Goal: Communication & Community: Answer question/provide support

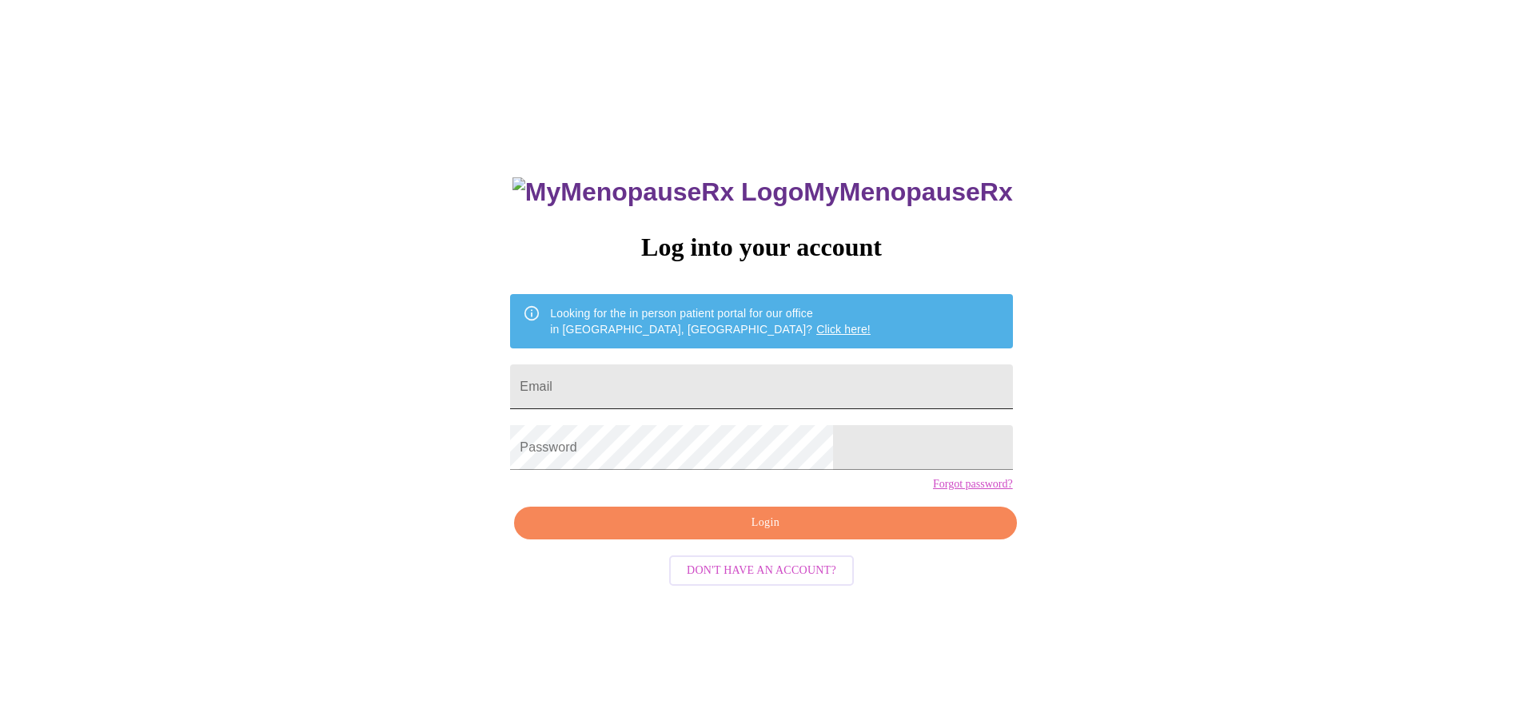
click at [774, 378] on input "Email" at bounding box center [761, 386] width 502 height 45
type input "heidi.mclaughlin@gmail.com"
click at [479, 502] on div "MyMenopauseRx Log into your account Looking for the in person patient portal fo…" at bounding box center [761, 443] width 1510 height 874
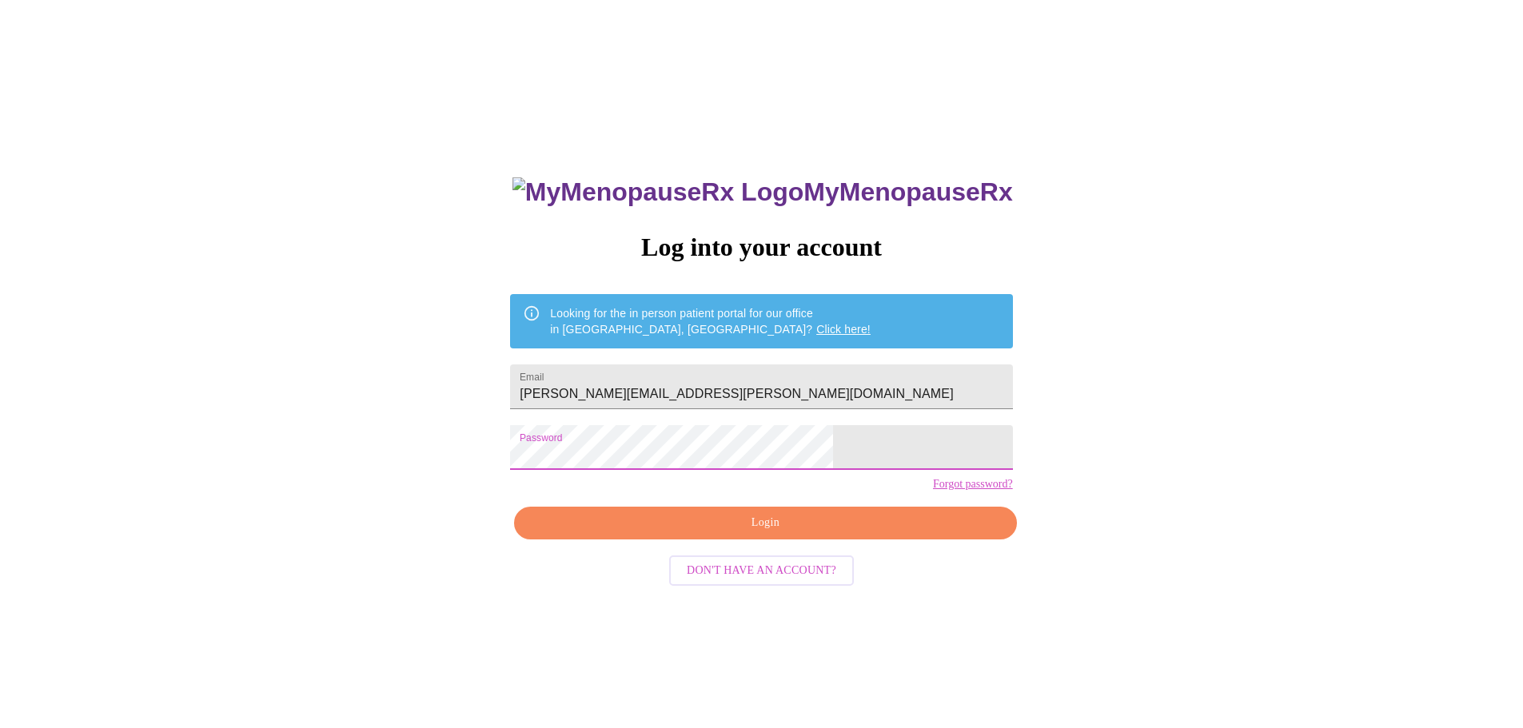
click at [694, 533] on span "Login" at bounding box center [764, 523] width 465 height 20
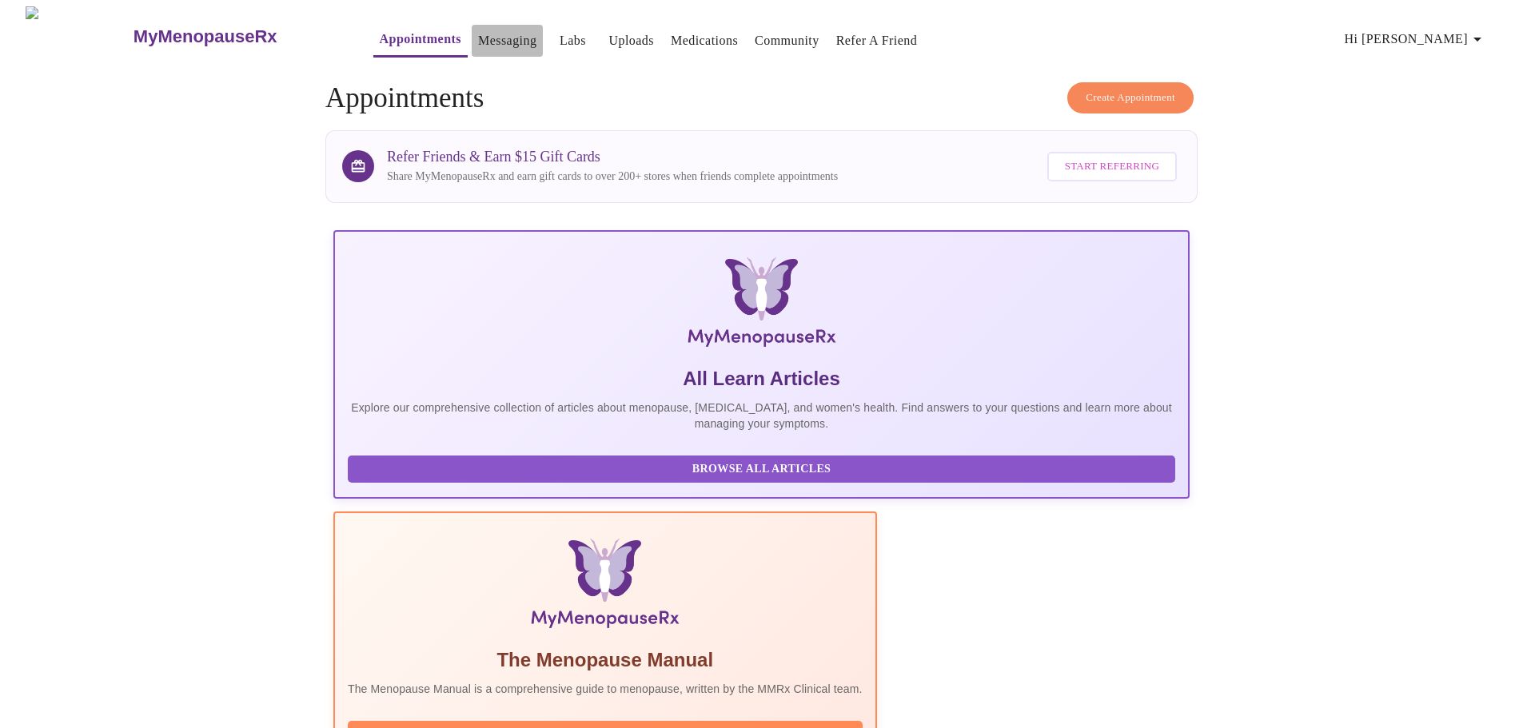
click at [478, 32] on link "Messaging" at bounding box center [507, 41] width 58 height 22
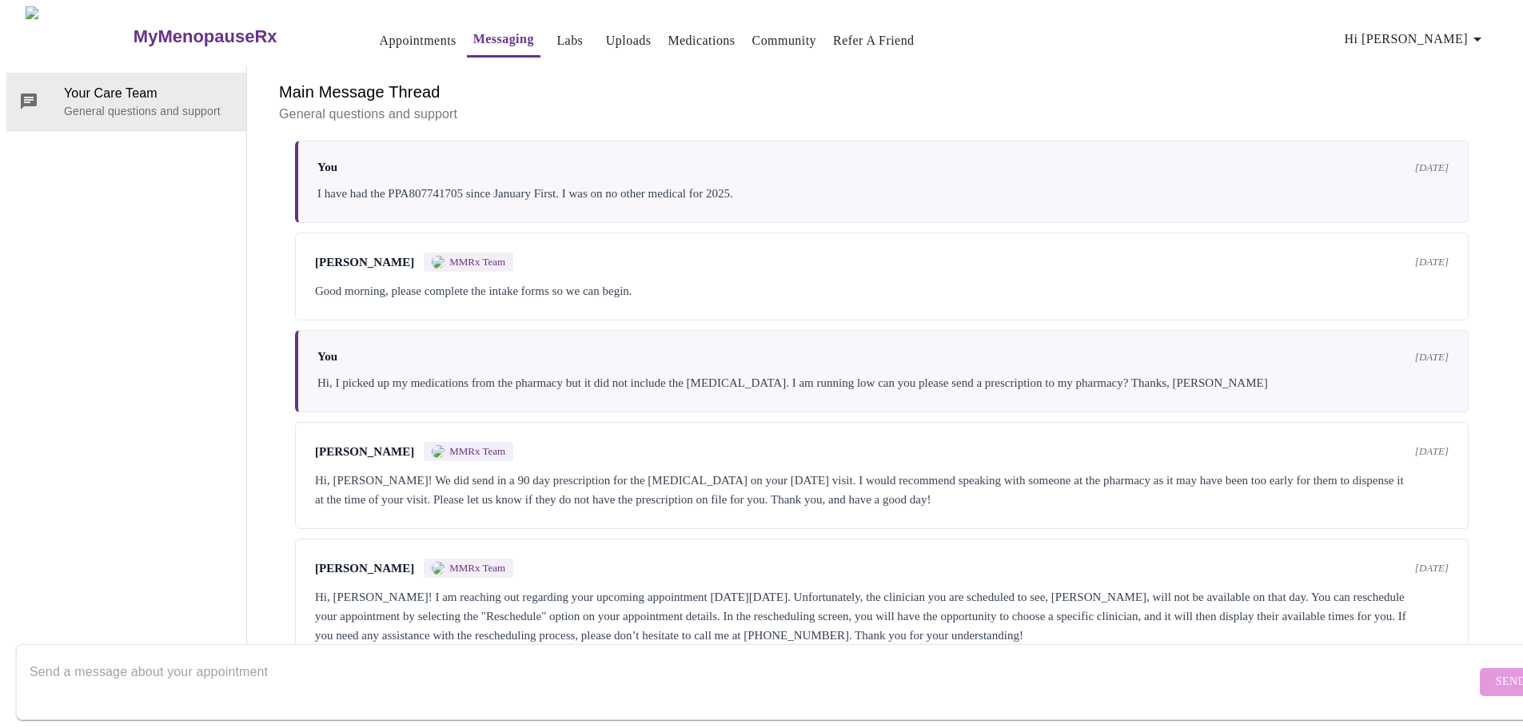
scroll to position [1438, 0]
click at [421, 656] on textarea "Send a message about your appointment" at bounding box center [753, 681] width 1446 height 51
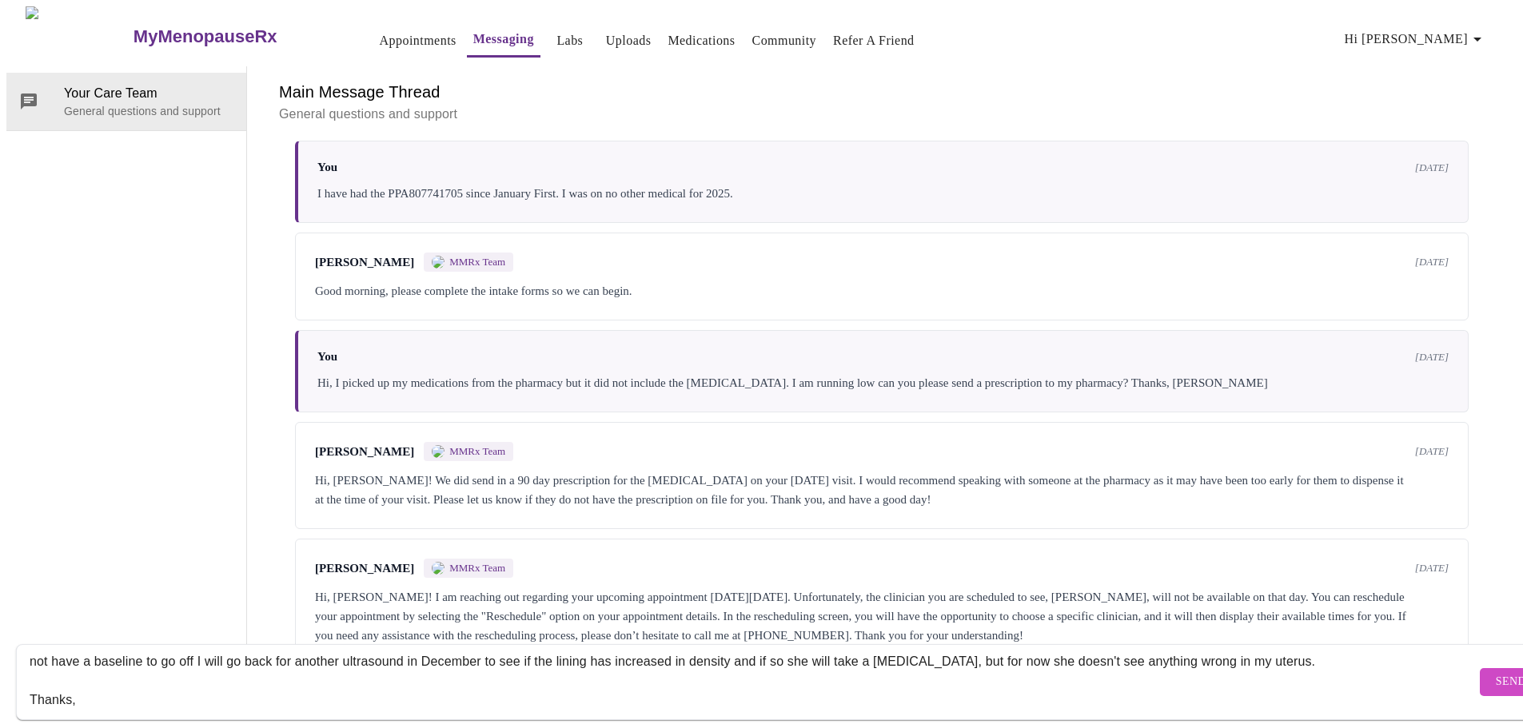
scroll to position [49, 0]
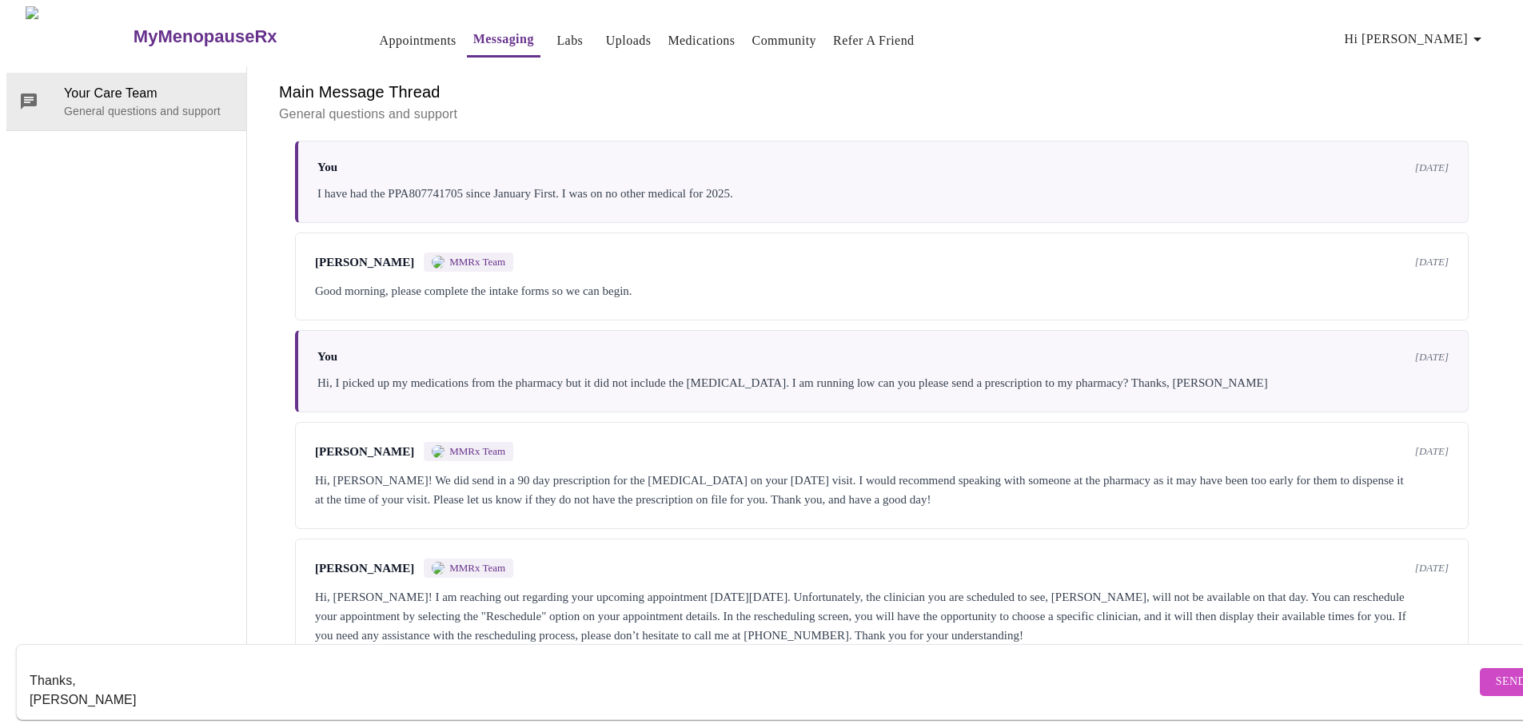
type textarea "Dr. Gelman. I have been to the GYN and she did a vaginal ultrasound. She said m…"
click at [1495, 672] on span "Send" at bounding box center [1510, 682] width 30 height 20
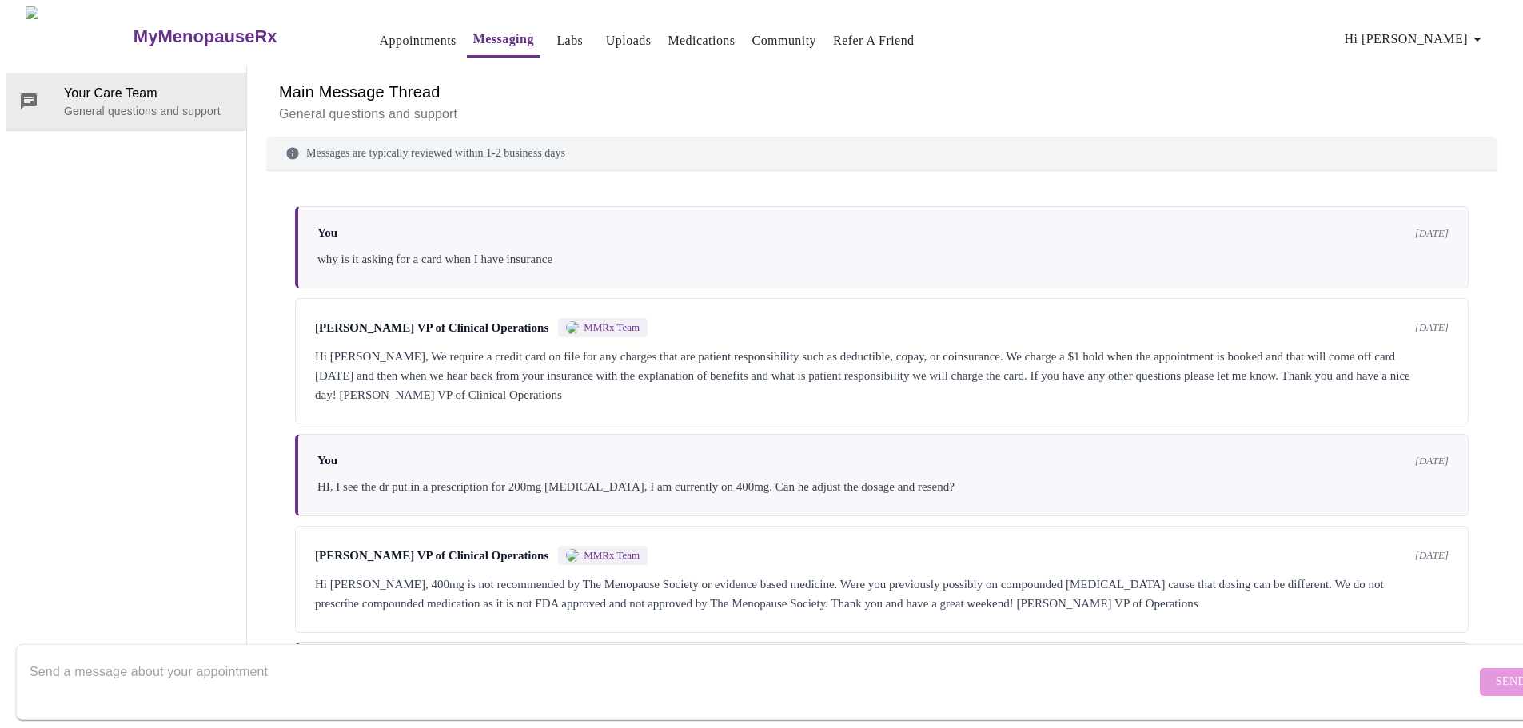
scroll to position [0, 0]
click at [1464, 34] on span "Hi [PERSON_NAME]" at bounding box center [1415, 39] width 142 height 22
click at [1465, 122] on li "Log out" at bounding box center [1460, 119] width 74 height 29
